Goal: Find specific page/section: Find specific page/section

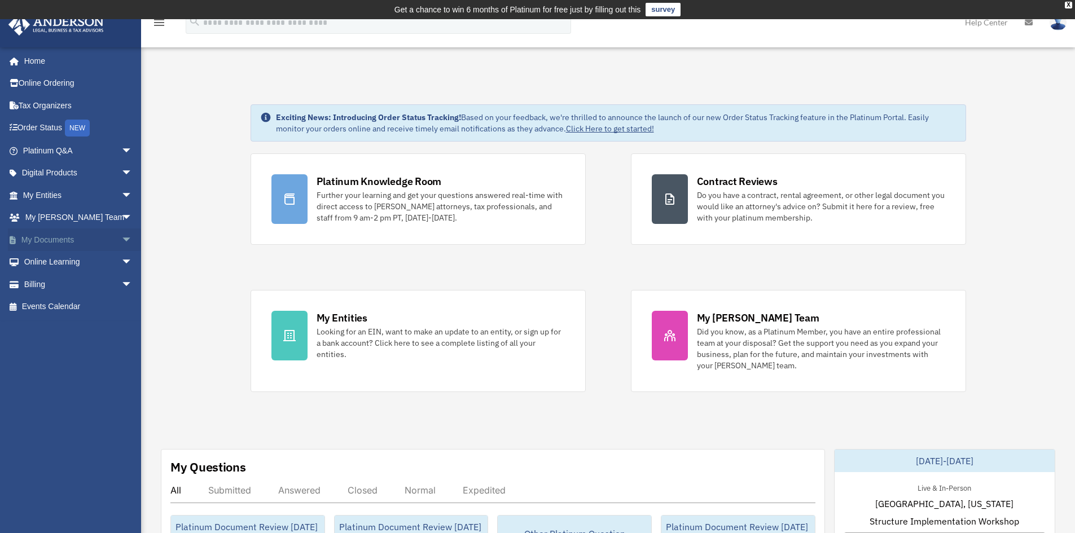
click at [121, 238] on span "arrow_drop_down" at bounding box center [132, 240] width 23 height 23
click at [58, 304] on link "Forms Library" at bounding box center [83, 307] width 134 height 23
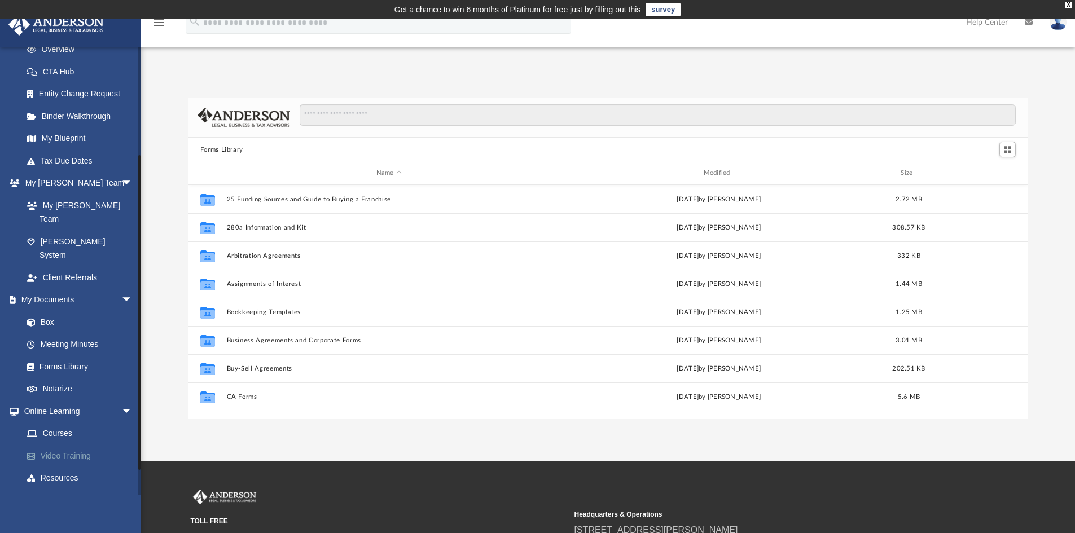
scroll to position [182, 0]
